Goal: Browse casually: Explore the website without a specific task or goal

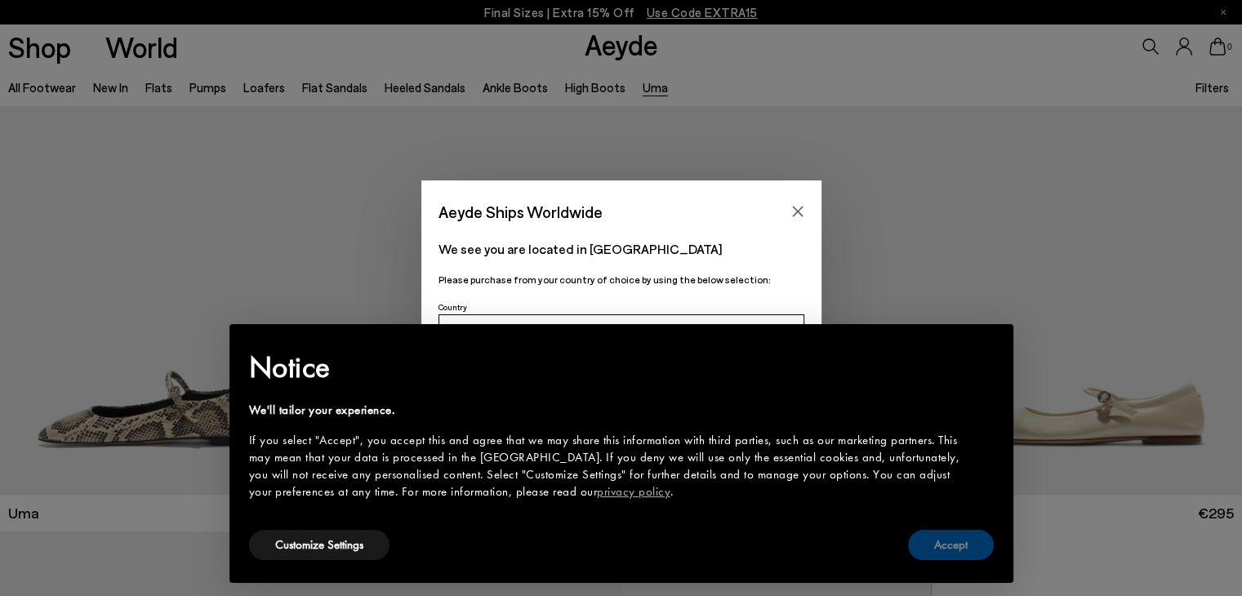
click at [940, 546] on button "Accept" at bounding box center [951, 545] width 86 height 30
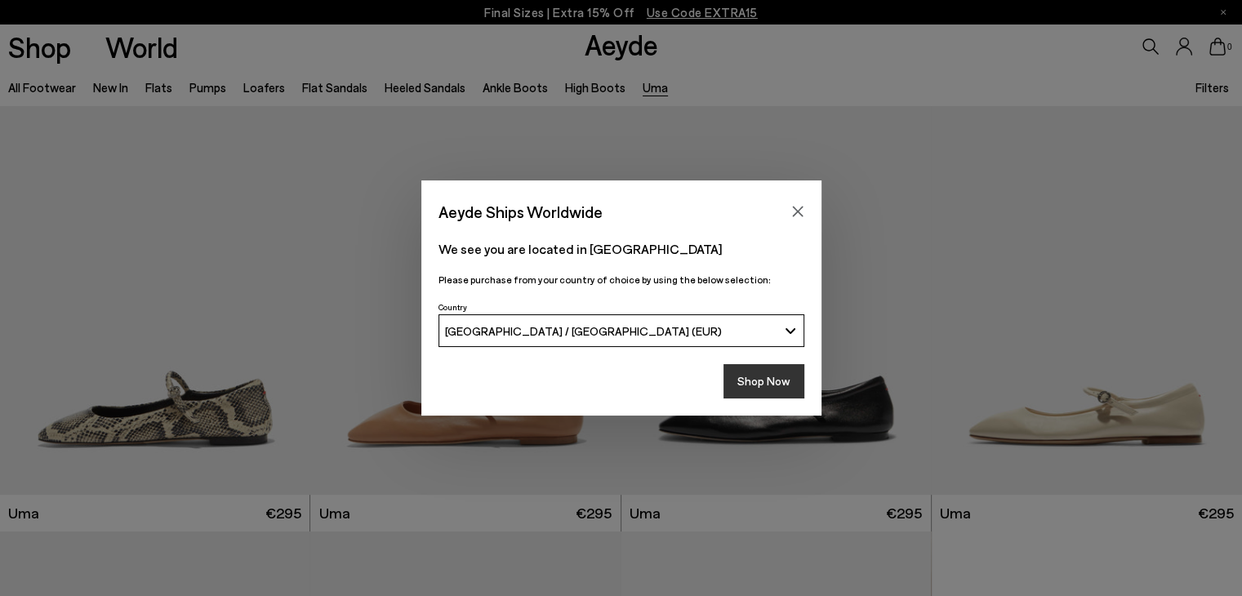
click at [768, 385] on button "Shop Now" at bounding box center [763, 381] width 81 height 34
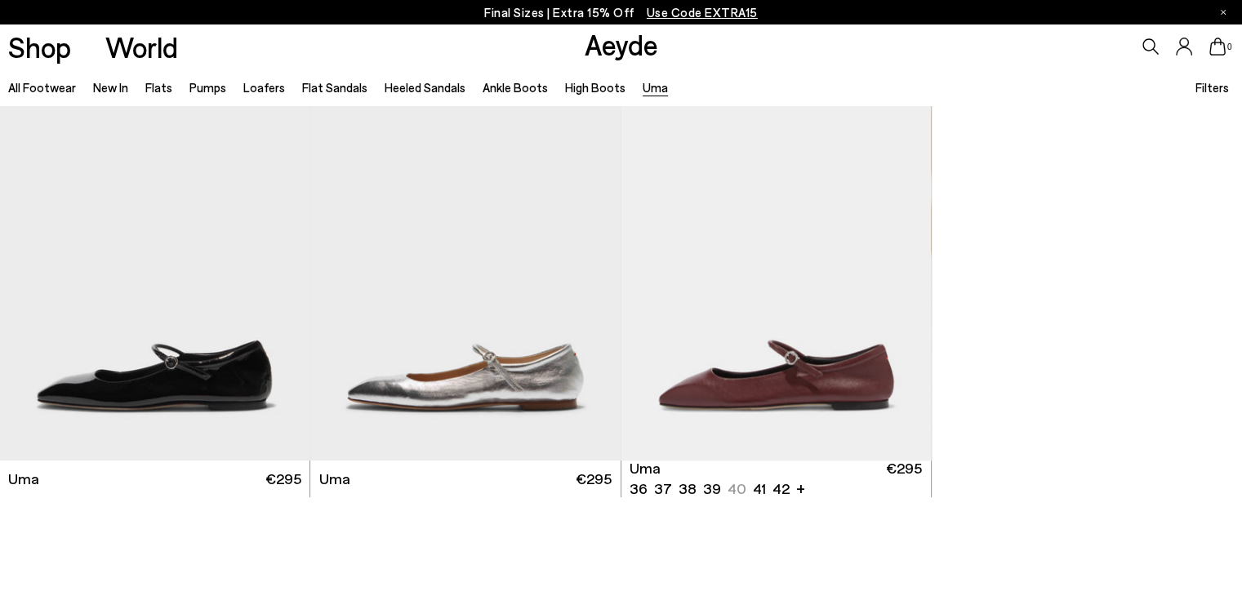
scroll to position [503, 0]
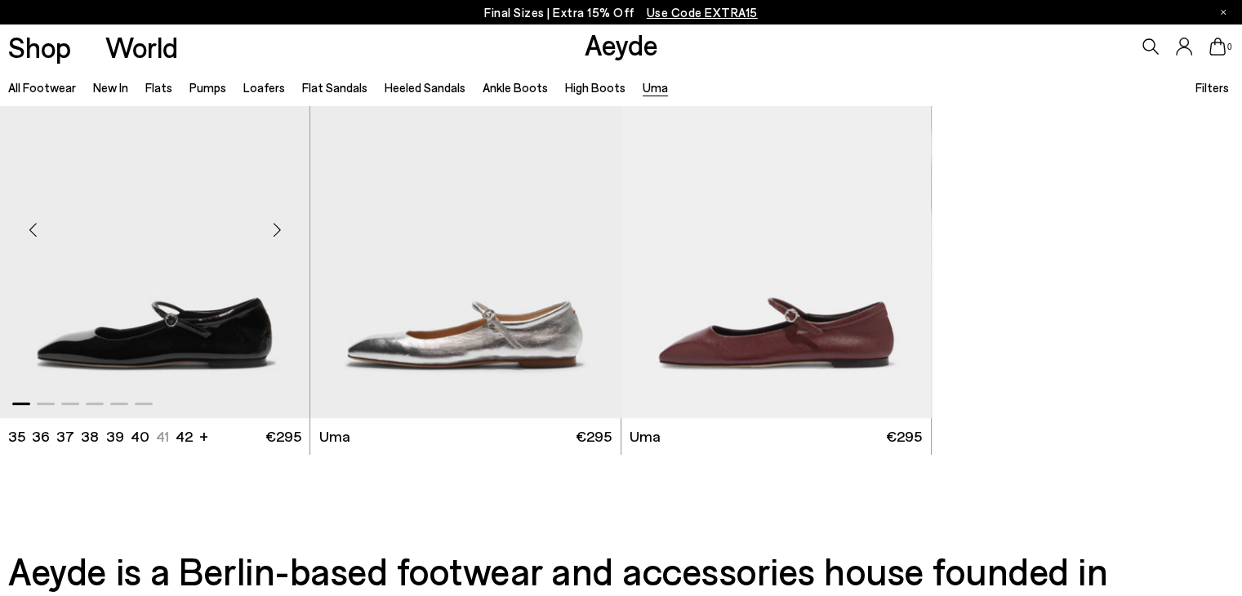
click at [281, 228] on div "Next slide" at bounding box center [276, 229] width 49 height 49
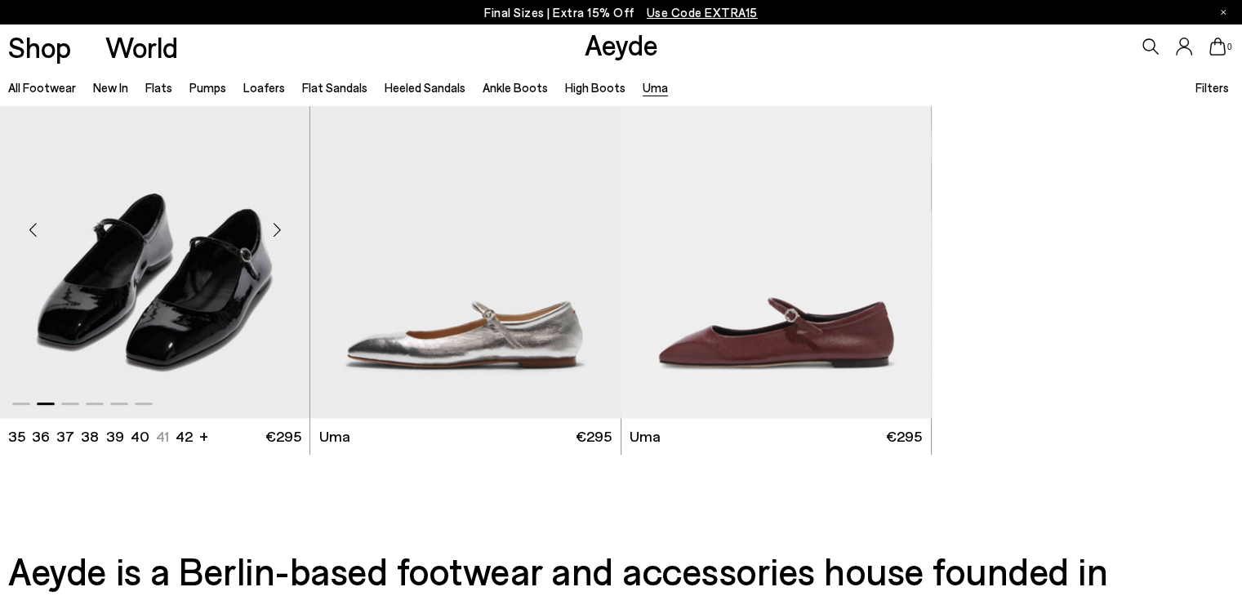
click at [281, 228] on div "Next slide" at bounding box center [276, 229] width 49 height 49
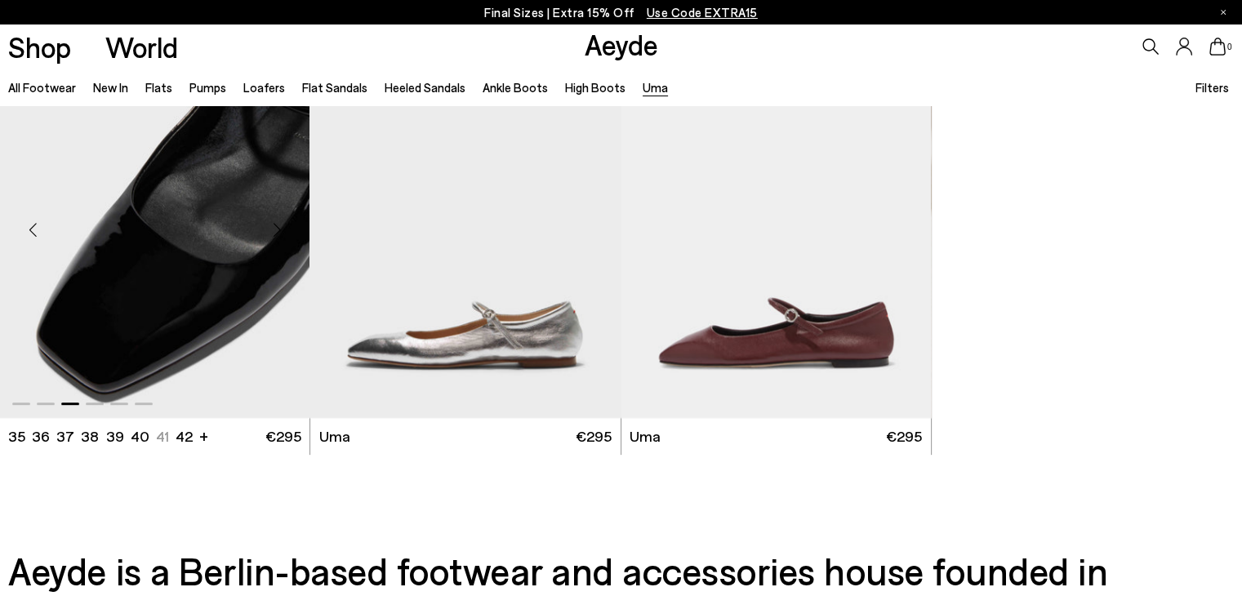
click at [281, 228] on div "Next slide" at bounding box center [276, 229] width 49 height 49
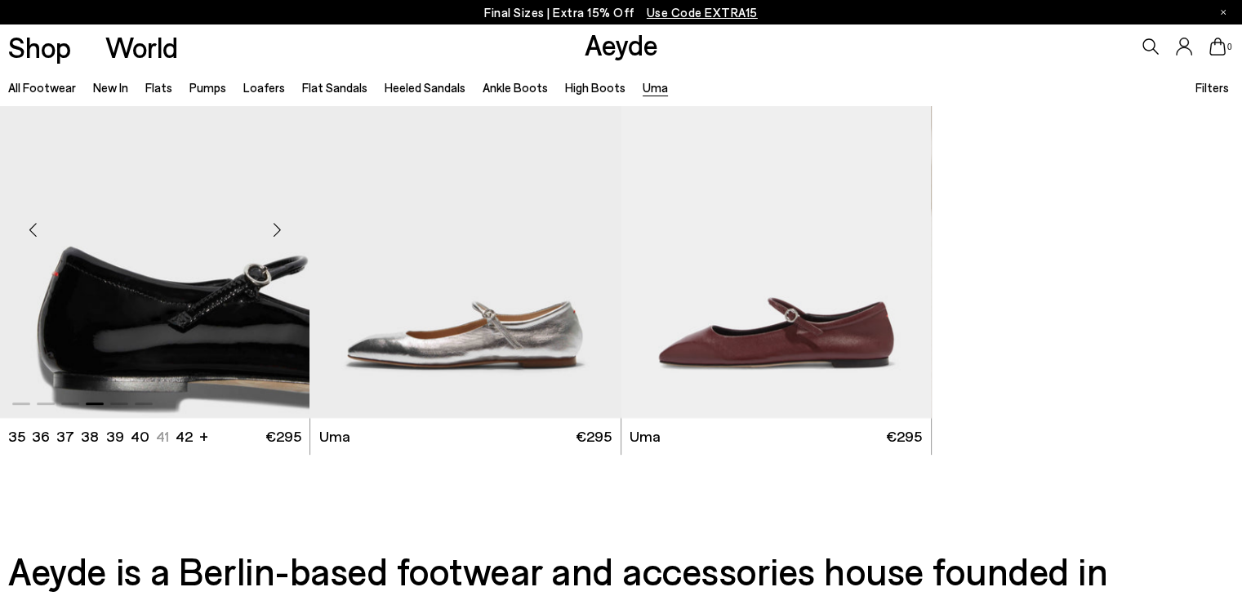
scroll to position [0, 0]
